Goal: Information Seeking & Learning: Learn about a topic

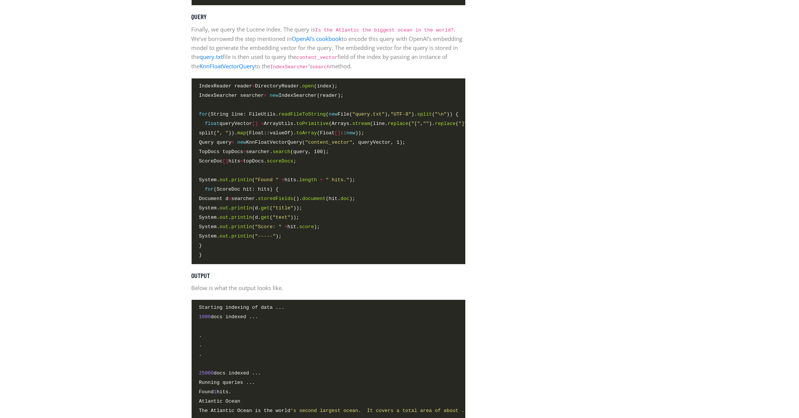
scroll to position [0, 9]
drag, startPoint x: 368, startPoint y: 148, endPoint x: 366, endPoint y: 168, distance: 20.3
click at [366, 168] on code "IndexReader reader = DirectoryReader. open (index); IndexSearcher searcher = ne…" at bounding box center [328, 170] width 259 height 177
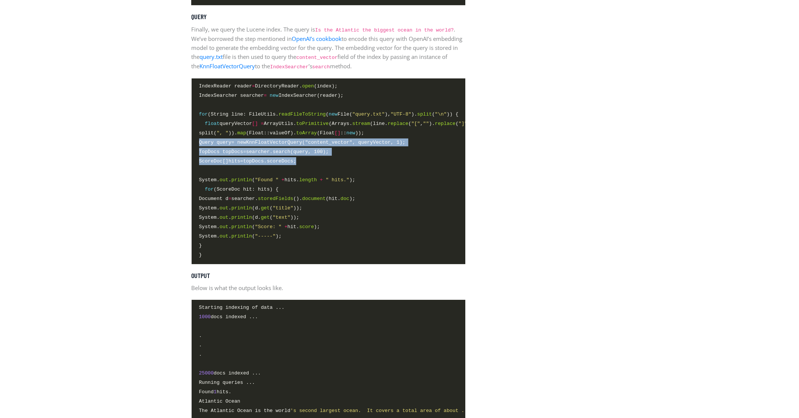
click at [366, 166] on span "ScoreDoc [] hits = topDocs. scoreDocs ;" at bounding box center [328, 161] width 259 height 9
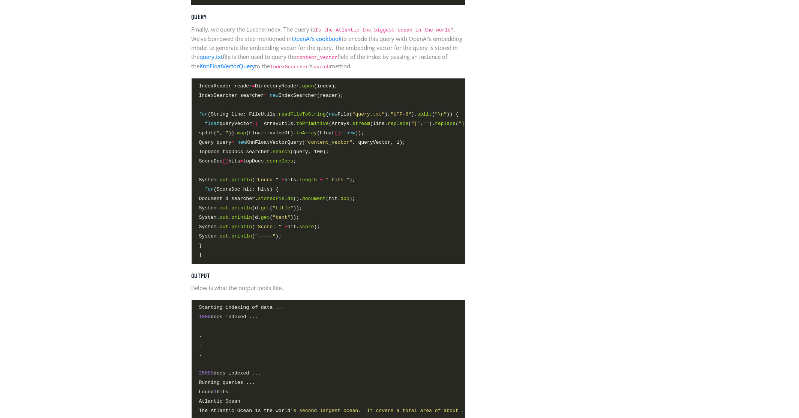
click at [306, 156] on span "TopDocs topDocs = searcher. search (query, 100);" at bounding box center [264, 152] width 130 height 8
click at [386, 146] on span "Query query = new KnnFloatVectorQuery( "content_vector" , queryVector, 1);" at bounding box center [302, 142] width 207 height 8
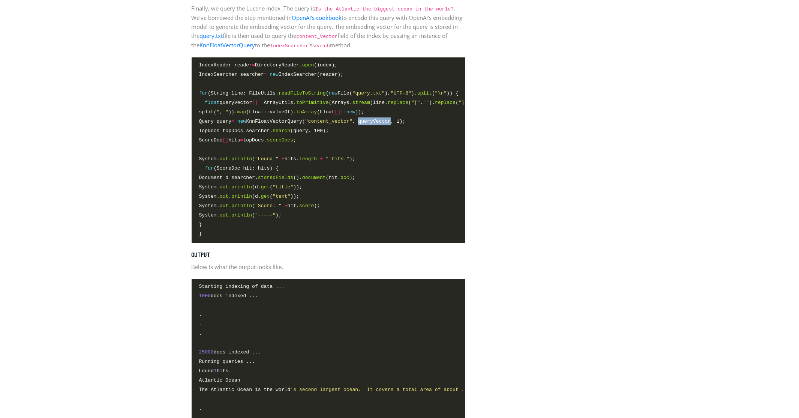
scroll to position [1889, 0]
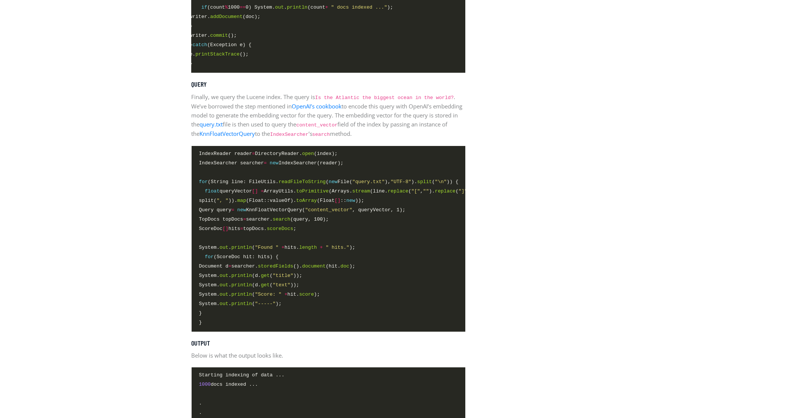
drag, startPoint x: 290, startPoint y: 214, endPoint x: 313, endPoint y: 307, distance: 95.9
click at [309, 301] on code "IndexReader reader = DirectoryReader. open (index); IndexSearcher searcher = ne…" at bounding box center [328, 238] width 259 height 177
drag, startPoint x: 313, startPoint y: 307, endPoint x: 448, endPoint y: 299, distance: 134.5
click at [314, 298] on span "System. out . println ( "Score: " + hit. score );" at bounding box center [259, 294] width 121 height 8
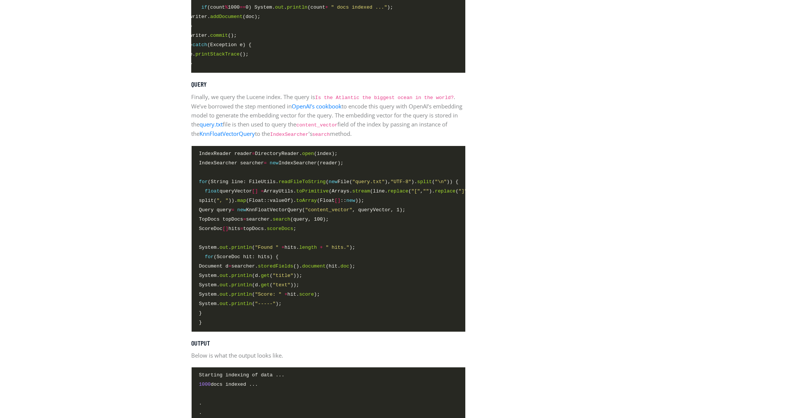
drag, startPoint x: 379, startPoint y: 244, endPoint x: 368, endPoint y: 328, distance: 84.8
click at [368, 327] on code "IndexReader reader = DirectoryReader. open (index); IndexSearcher searcher = ne…" at bounding box center [328, 238] width 259 height 177
click at [368, 317] on span "}" at bounding box center [328, 313] width 259 height 9
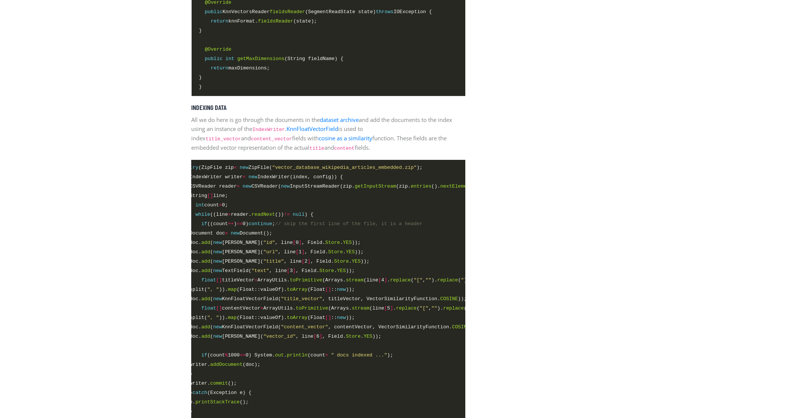
scroll to position [1484, 0]
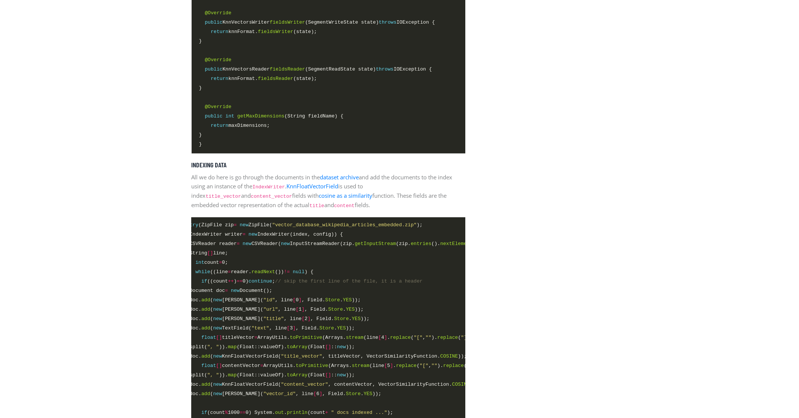
drag, startPoint x: 359, startPoint y: 298, endPoint x: 368, endPoint y: 340, distance: 43.3
click at [368, 340] on code "try (ZipFile zip = new ZipFile( "vector_database_wikipedia_articles_embedded.zi…" at bounding box center [319, 347] width 259 height 252
click at [364, 340] on span "stream" at bounding box center [355, 337] width 18 height 6
click at [390, 314] on span "doc. add ( new [PERSON_NAME]( "url" , line [ 1 ] , Field. Store . YES ));" at bounding box center [319, 309] width 259 height 9
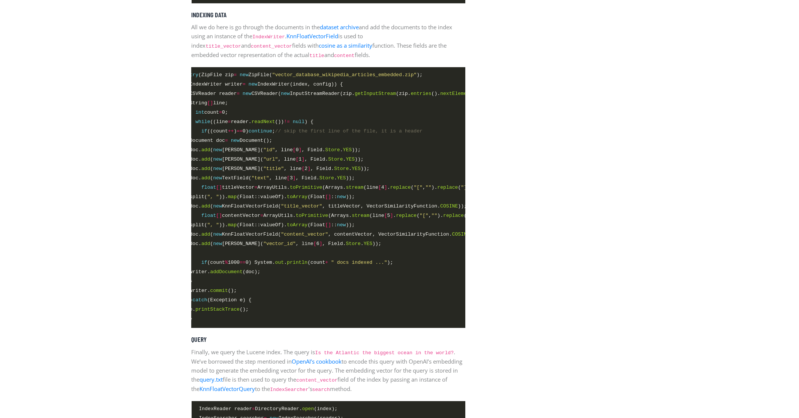
scroll to position [1687, 0]
